Goal: Task Accomplishment & Management: Complete application form

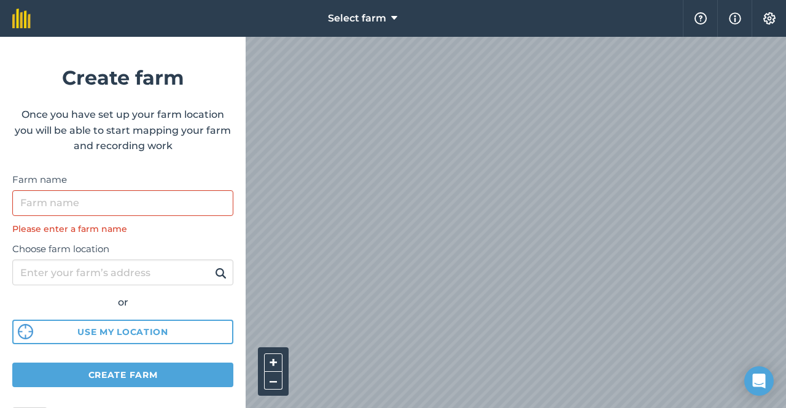
scroll to position [61, 0]
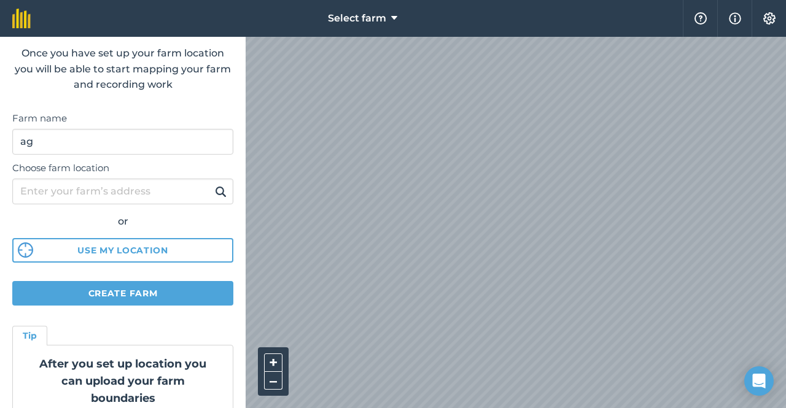
type input "a"
type input "Kambing Hensem"
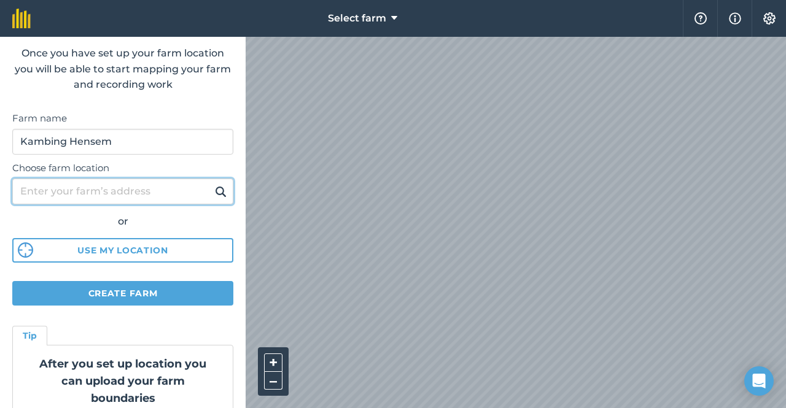
click at [138, 187] on input "Choose farm location" at bounding box center [122, 192] width 221 height 26
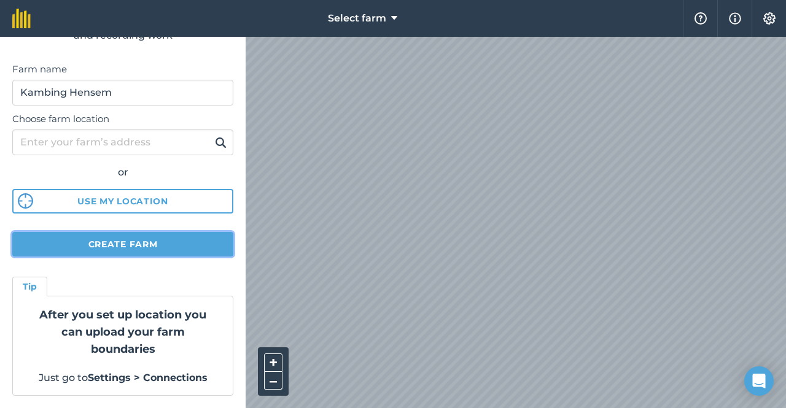
click at [143, 244] on button "Create farm" at bounding box center [122, 244] width 221 height 25
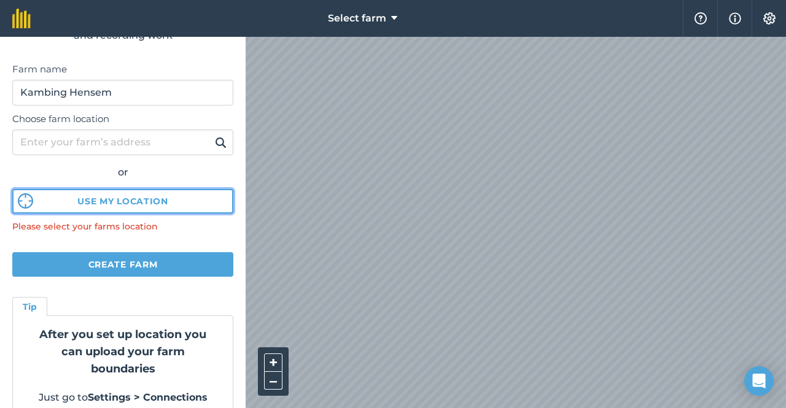
click at [143, 196] on button "Use my location" at bounding box center [122, 201] width 221 height 25
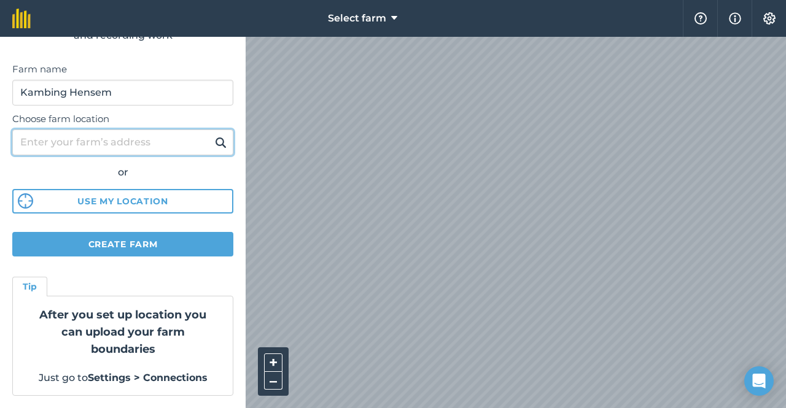
click at [157, 134] on input "Choose farm location" at bounding box center [122, 143] width 221 height 26
type input "[GEOGRAPHIC_DATA]"
click at [211, 134] on button at bounding box center [220, 142] width 19 height 16
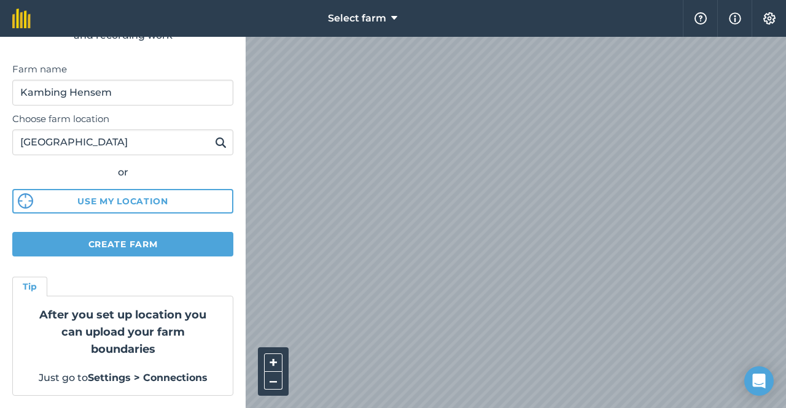
click at [211, 146] on button at bounding box center [220, 142] width 19 height 16
click at [215, 149] on img at bounding box center [221, 142] width 12 height 15
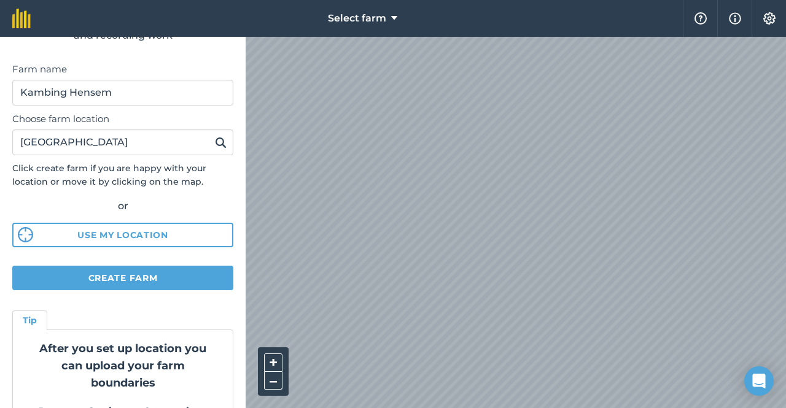
click at [399, 408] on html "Select farm Help Info Settings Create farm Once you have set up your farm locat…" at bounding box center [393, 204] width 786 height 408
click at [594, 408] on html "Select farm Help Info Settings Create farm Once you have set up your farm locat…" at bounding box center [393, 204] width 786 height 408
click at [169, 271] on button "Create farm" at bounding box center [122, 278] width 221 height 25
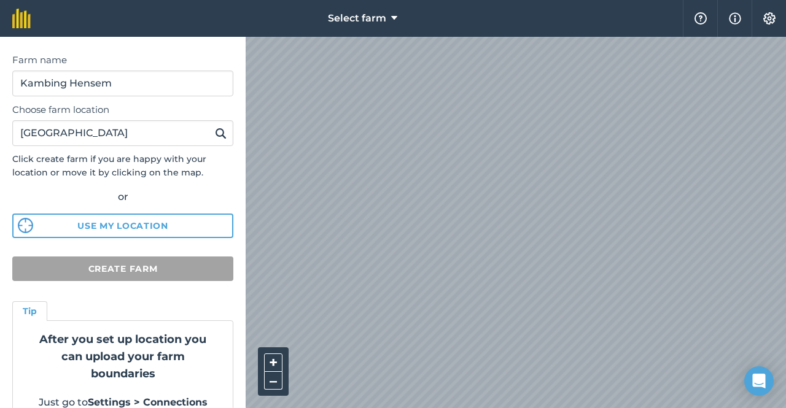
scroll to position [144, 0]
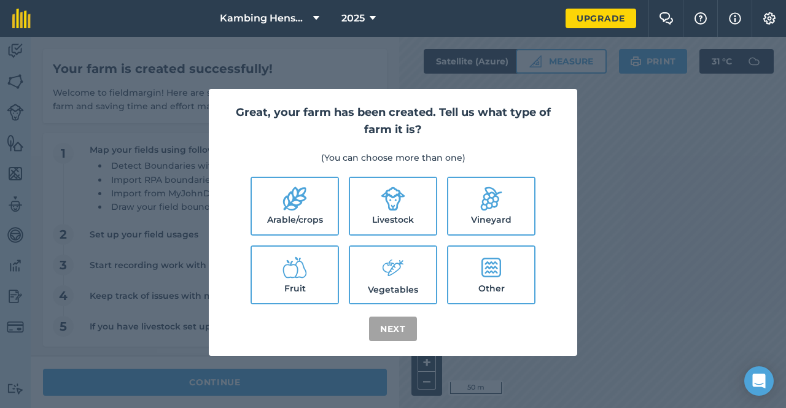
click at [370, 202] on label "Livestock" at bounding box center [393, 206] width 86 height 56
checkbox input "true"
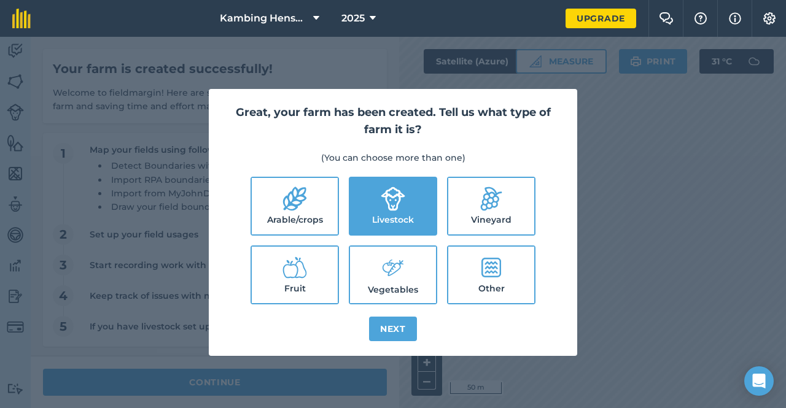
click at [464, 300] on label "Other" at bounding box center [491, 275] width 86 height 56
checkbox input "true"
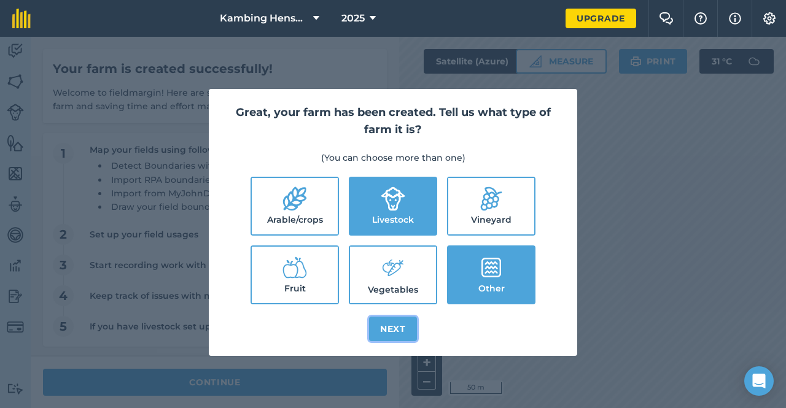
click at [401, 332] on button "Next" at bounding box center [393, 329] width 48 height 25
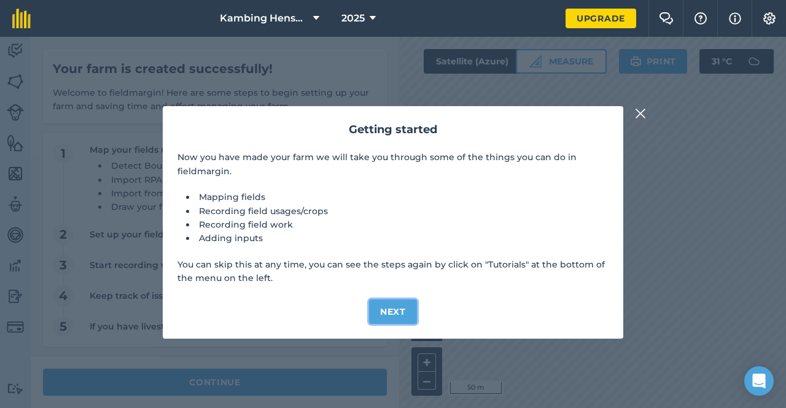
click at [386, 314] on button "Next" at bounding box center [393, 312] width 48 height 25
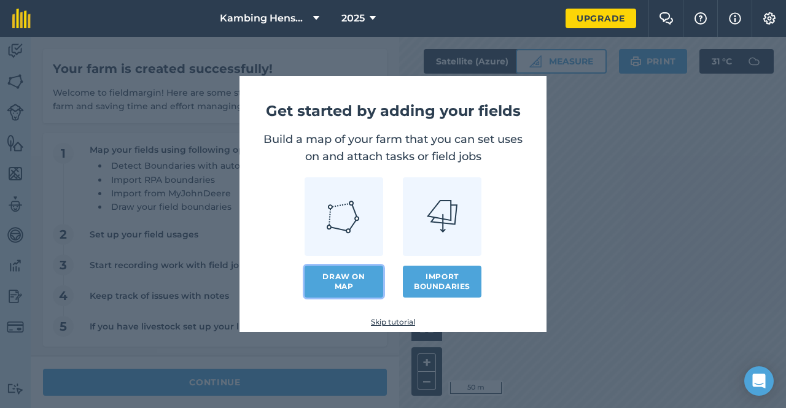
click at [367, 276] on link "Draw on map" at bounding box center [343, 282] width 79 height 32
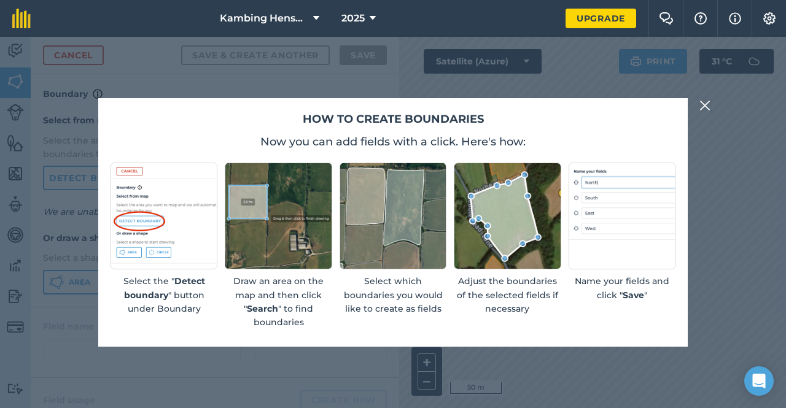
click at [711, 106] on button at bounding box center [704, 105] width 15 height 15
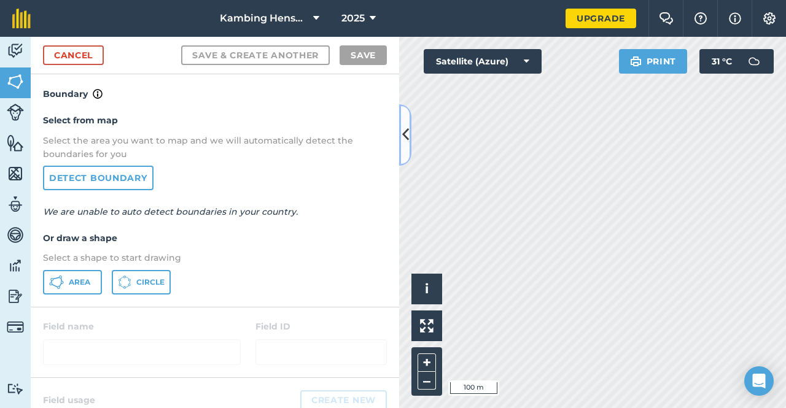
click at [403, 149] on button at bounding box center [405, 134] width 12 height 61
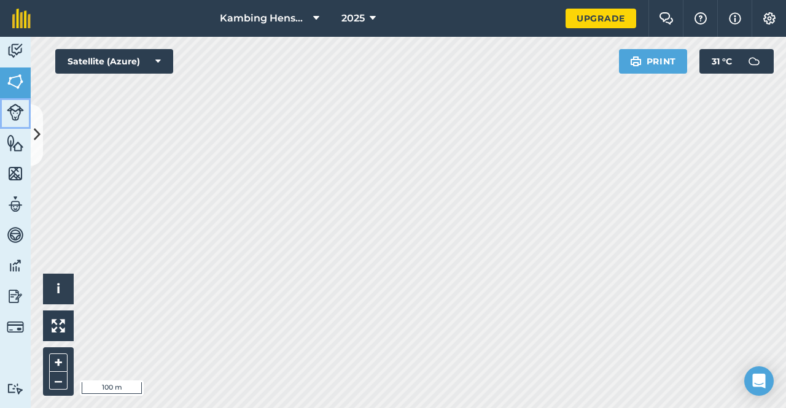
click at [10, 116] on img at bounding box center [15, 112] width 17 height 17
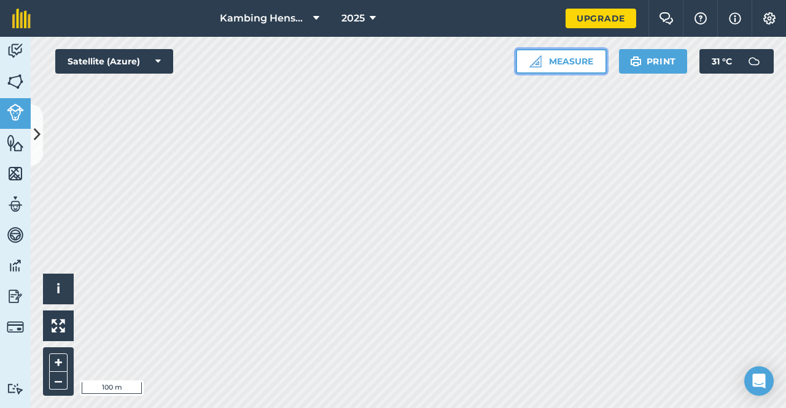
click at [545, 62] on button "Measure" at bounding box center [561, 61] width 91 height 25
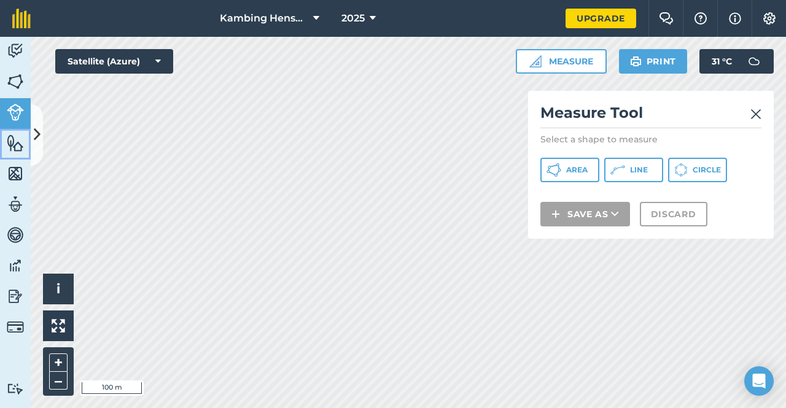
click at [13, 150] on img at bounding box center [15, 143] width 17 height 18
click at [588, 166] on button "Area" at bounding box center [569, 170] width 59 height 25
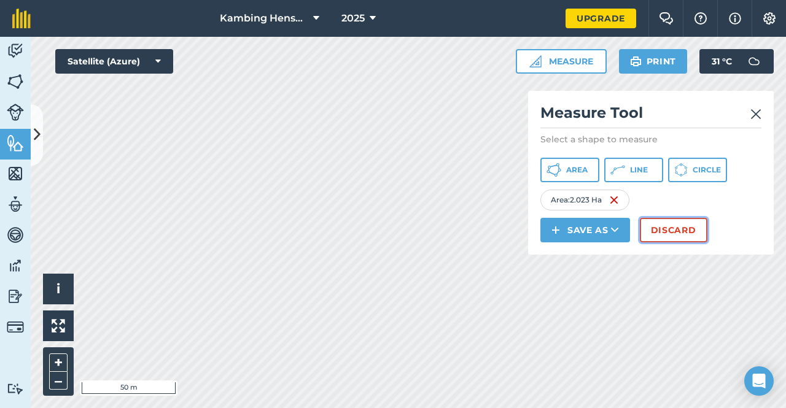
click at [663, 226] on button "Discard" at bounding box center [674, 230] width 68 height 25
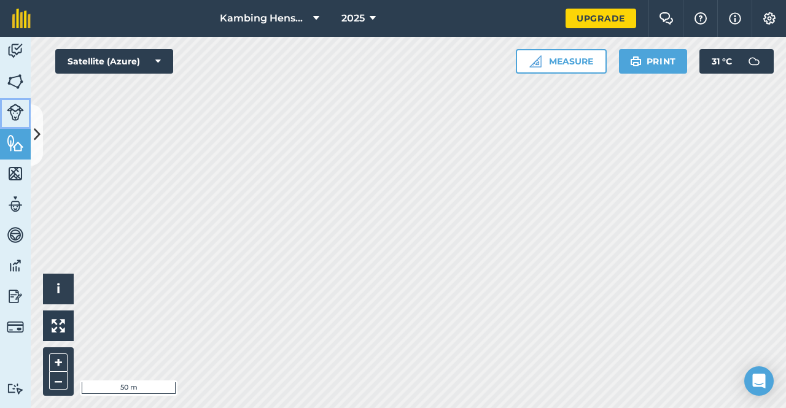
click at [16, 106] on img at bounding box center [15, 112] width 17 height 17
click at [14, 197] on img at bounding box center [15, 204] width 17 height 18
click at [15, 207] on img at bounding box center [15, 204] width 17 height 18
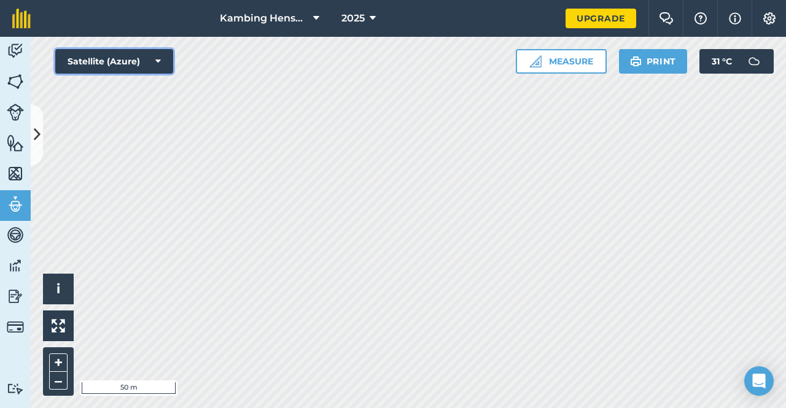
click at [153, 56] on button "Satellite (Azure)" at bounding box center [114, 61] width 118 height 25
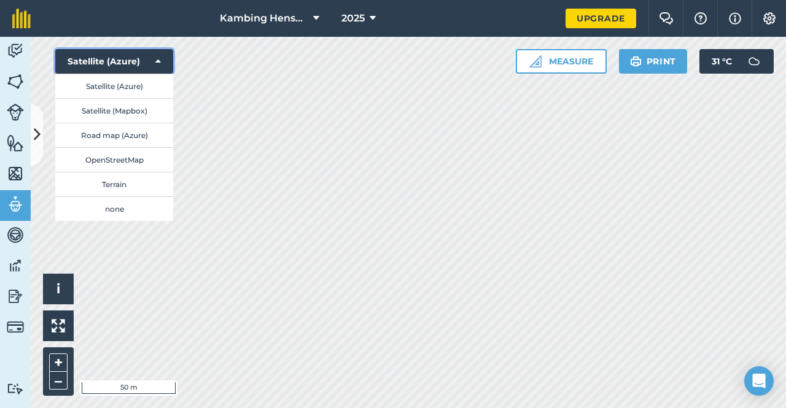
click at [153, 56] on button "Satellite (Azure)" at bounding box center [114, 61] width 118 height 25
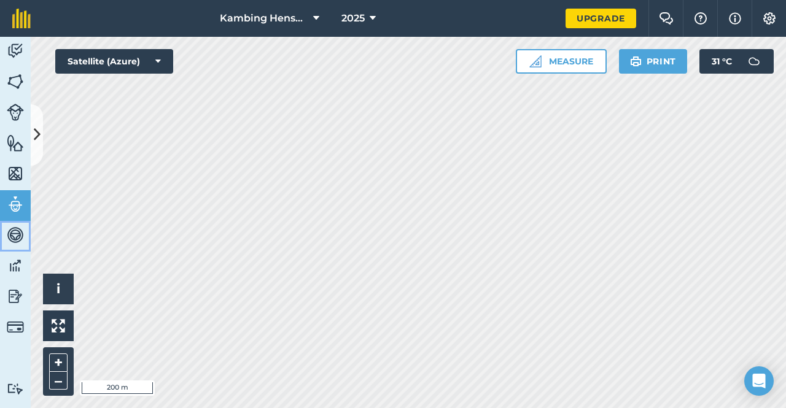
click at [12, 231] on img at bounding box center [15, 235] width 17 height 18
click at [13, 205] on img at bounding box center [15, 204] width 17 height 18
click at [12, 55] on img at bounding box center [15, 51] width 17 height 18
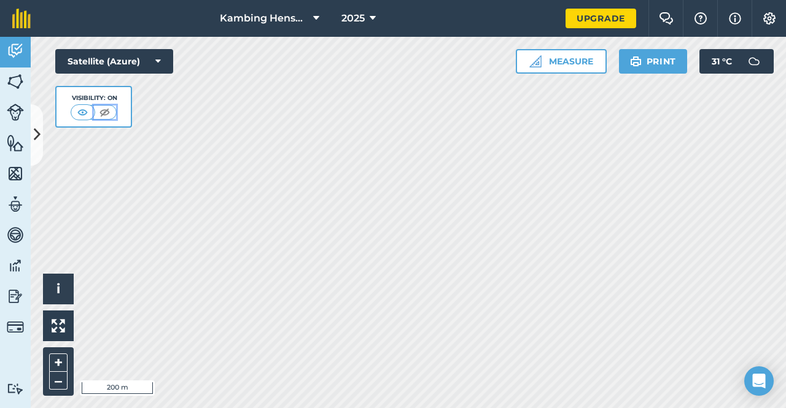
click at [105, 110] on img at bounding box center [104, 112] width 15 height 12
click at [87, 110] on img at bounding box center [82, 112] width 15 height 12
click at [357, 18] on span "2025" at bounding box center [352, 18] width 23 height 15
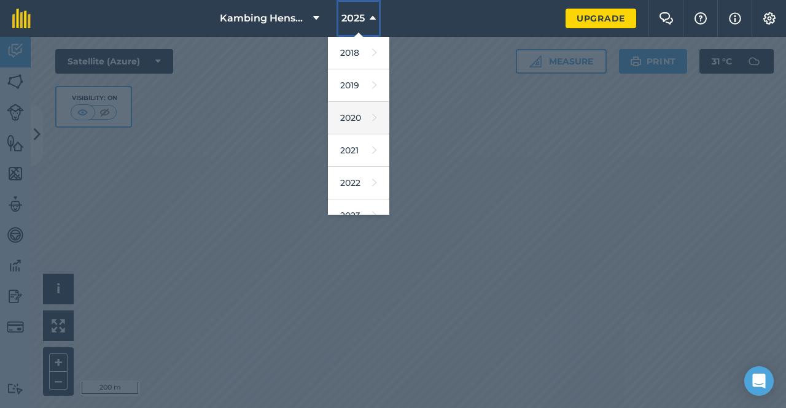
scroll to position [147, 0]
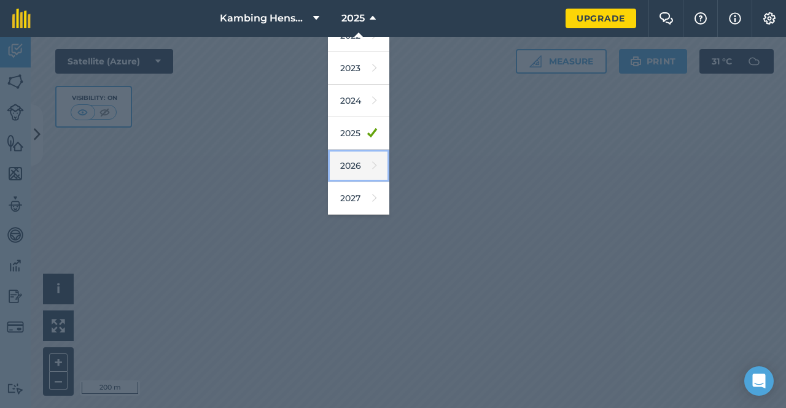
click at [359, 160] on link "2026" at bounding box center [358, 166] width 61 height 33
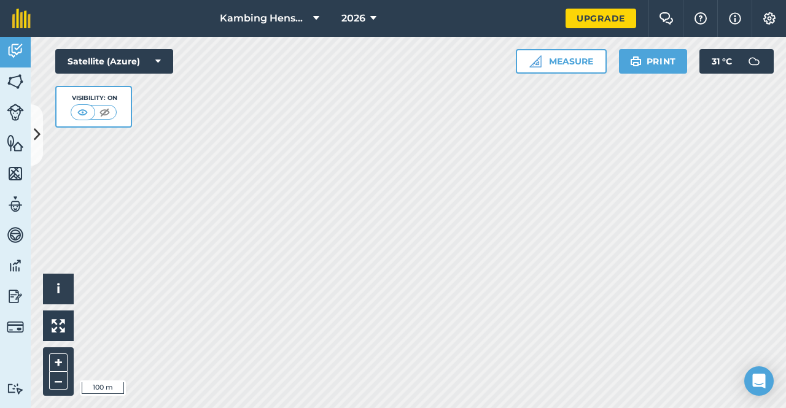
click at [102, 105] on div at bounding box center [93, 112] width 45 height 15
click at [107, 112] on img at bounding box center [104, 112] width 15 height 12
click at [87, 109] on img at bounding box center [82, 112] width 15 height 12
click at [67, 93] on div "Click to start drawing i © 2025 TomTom, Microsoft 100 m + – Satellite (Azure) V…" at bounding box center [408, 222] width 755 height 371
click at [7, 50] on link "Activity" at bounding box center [15, 52] width 31 height 31
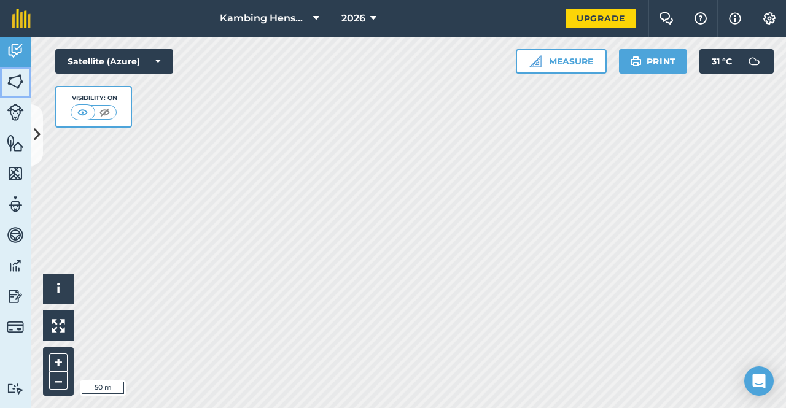
click at [11, 81] on img at bounding box center [15, 81] width 17 height 18
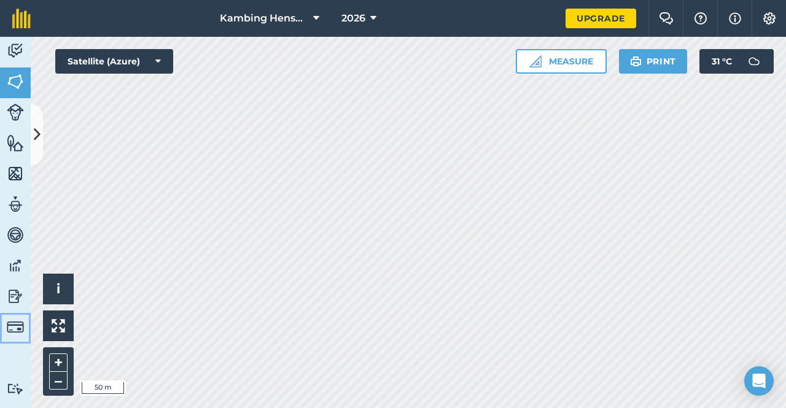
click at [18, 328] on img at bounding box center [15, 327] width 17 height 17
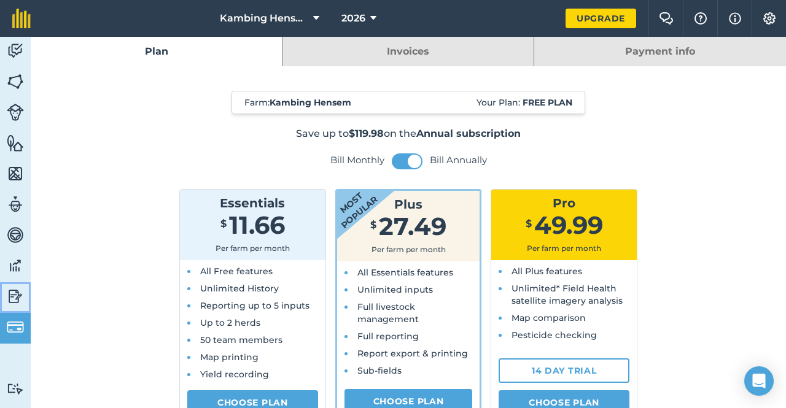
click at [24, 303] on link "Reporting" at bounding box center [15, 297] width 31 height 31
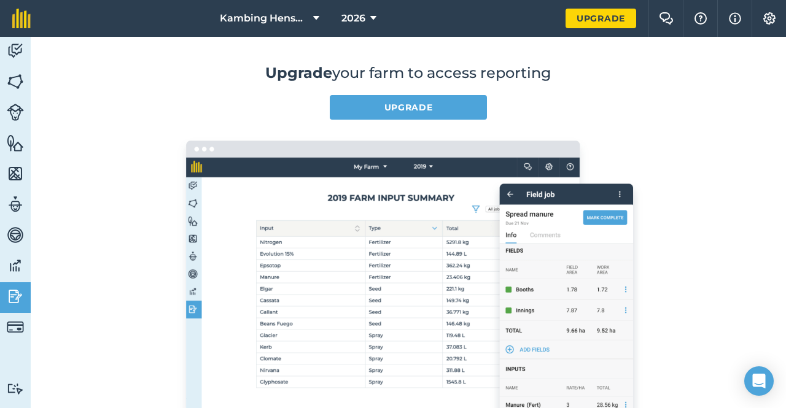
scroll to position [123, 0]
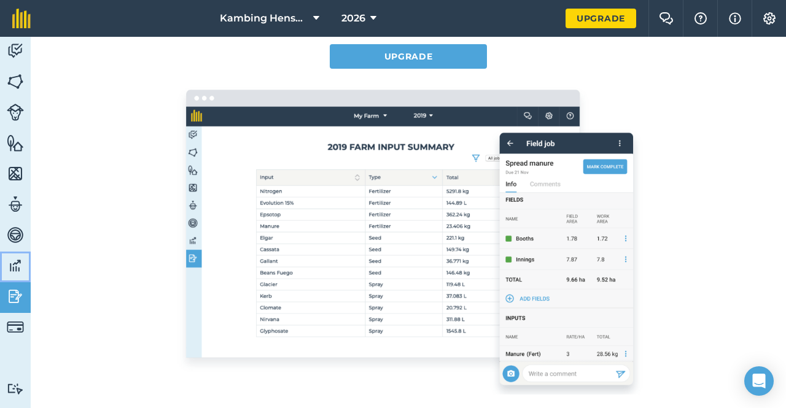
click at [10, 272] on img at bounding box center [15, 266] width 17 height 18
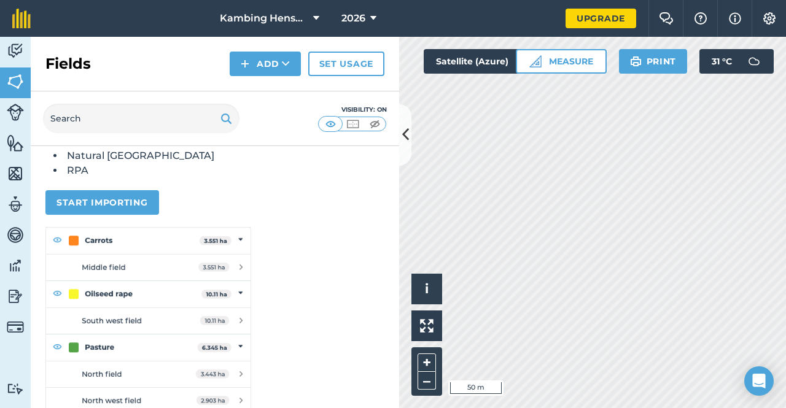
scroll to position [196, 0]
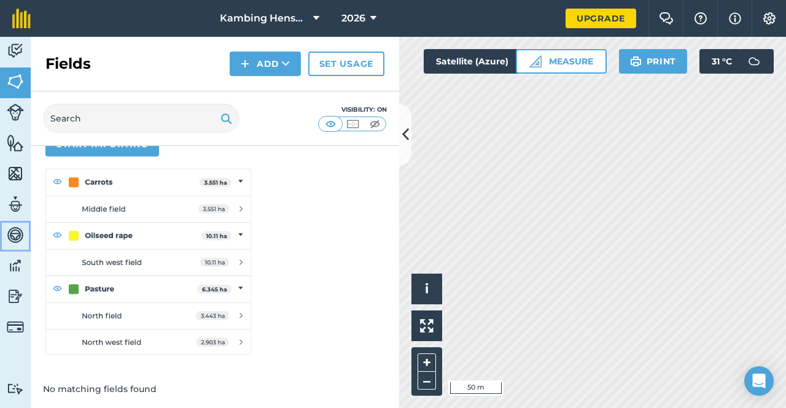
click at [20, 249] on link "Vehicles" at bounding box center [15, 236] width 31 height 31
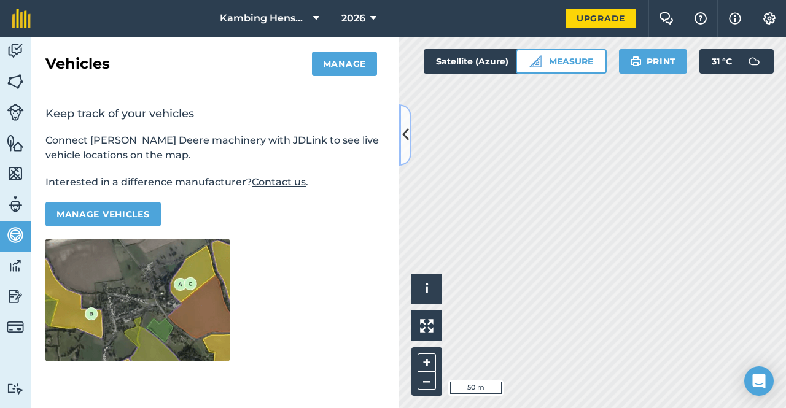
click at [405, 133] on icon at bounding box center [405, 134] width 7 height 21
